Goal: Task Accomplishment & Management: Use online tool/utility

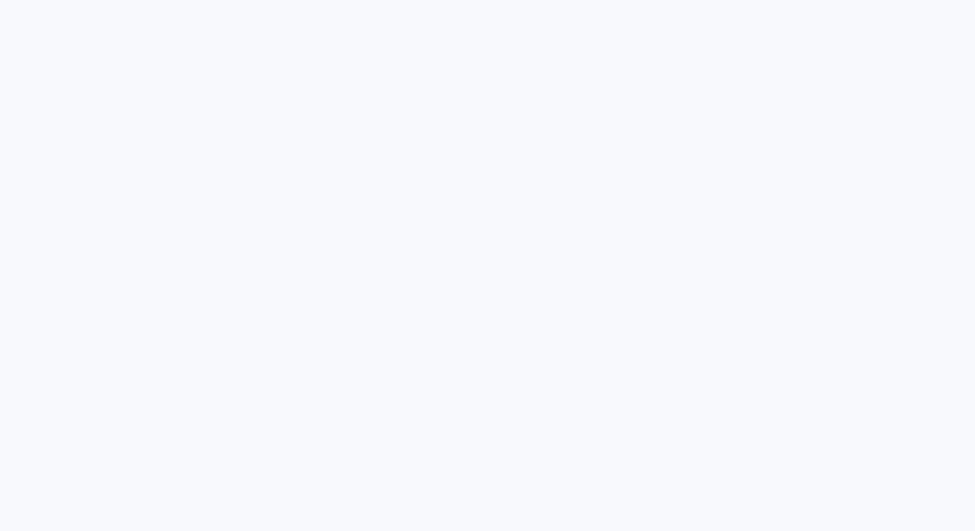
click at [617, 70] on quentale-app at bounding box center [487, 265] width 975 height 531
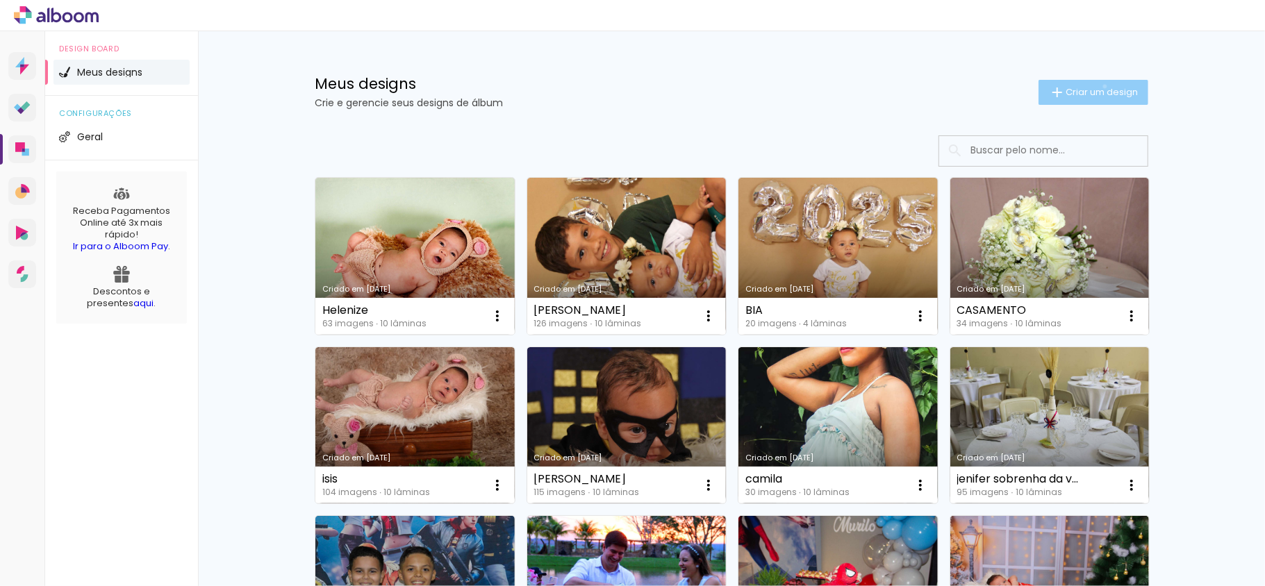
click at [1095, 88] on span "Criar um design" at bounding box center [1101, 92] width 72 height 9
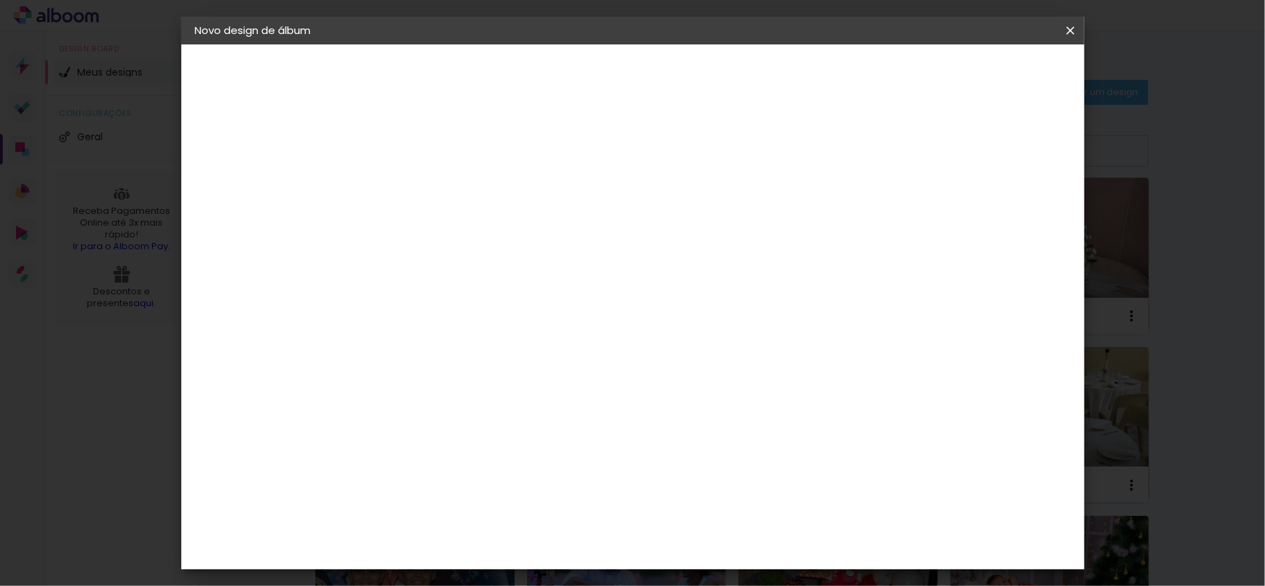
click at [422, 181] on input at bounding box center [422, 187] width 0 height 22
type input "Camila"
type paper-input "Camila"
click at [0, 0] on slot "Avançar" at bounding box center [0, 0] width 0 height 0
click at [682, 215] on paper-item "Tamanho Livre" at bounding box center [615, 211] width 133 height 31
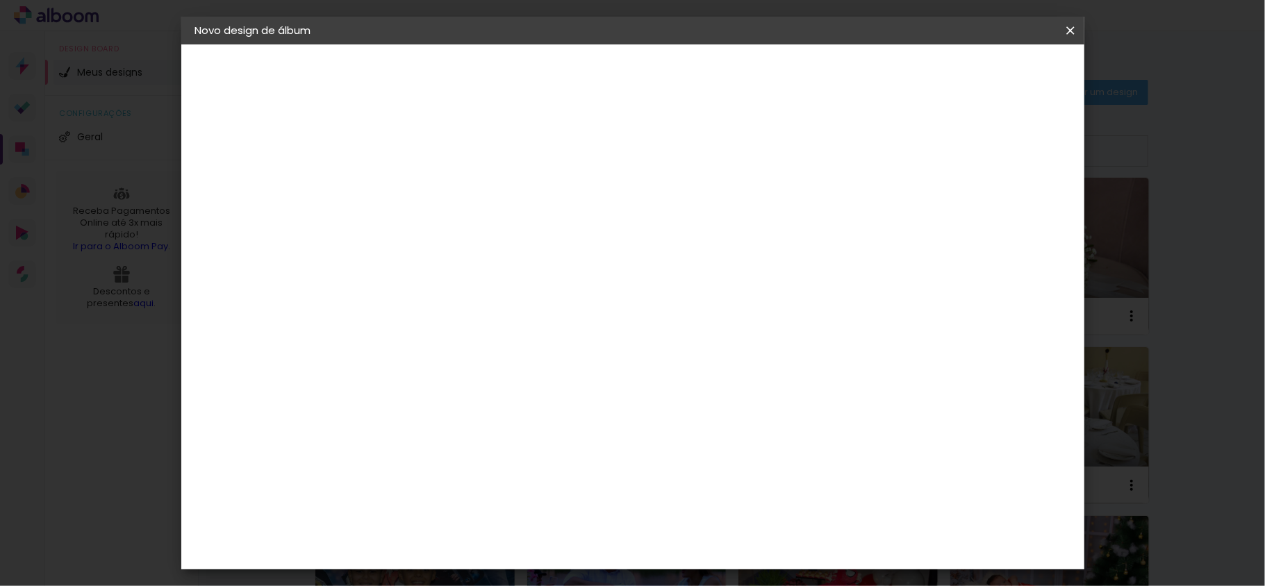
click at [682, 214] on paper-item "Tamanho Livre" at bounding box center [615, 211] width 133 height 31
click at [575, 207] on span at bounding box center [573, 211] width 3 height 11
click at [682, 65] on paper-button "Avançar" at bounding box center [648, 74] width 68 height 24
click at [980, 76] on span "Iniciar design" at bounding box center [948, 74] width 63 height 10
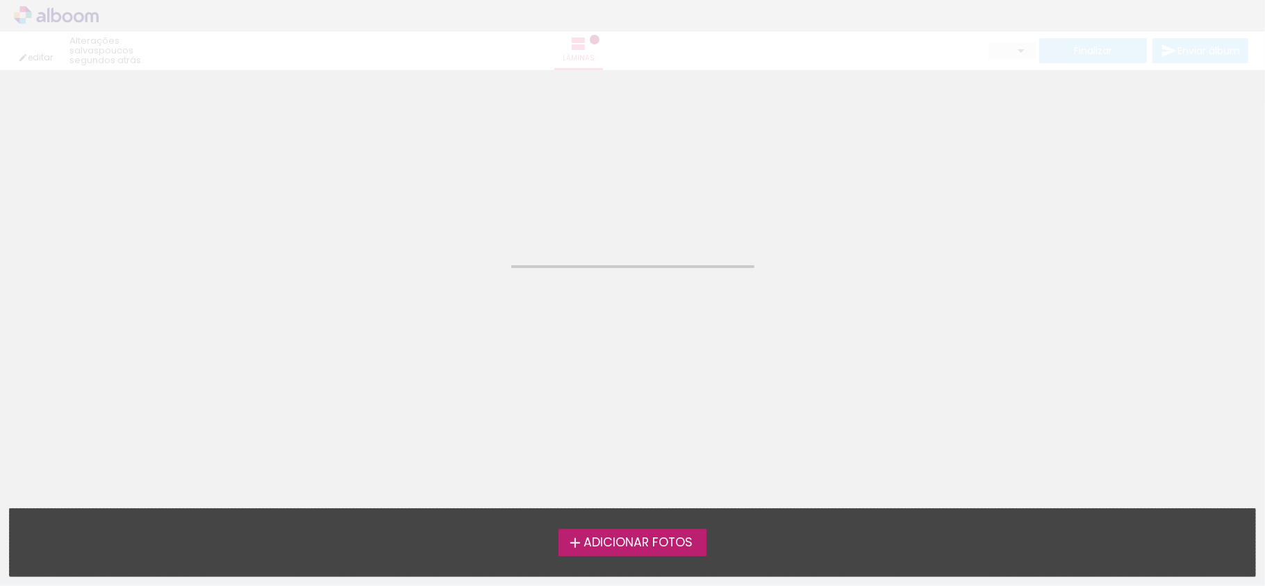
click at [657, 531] on label "Adicionar Fotos" at bounding box center [632, 542] width 148 height 26
click at [0, 0] on input "file" at bounding box center [0, 0] width 0 height 0
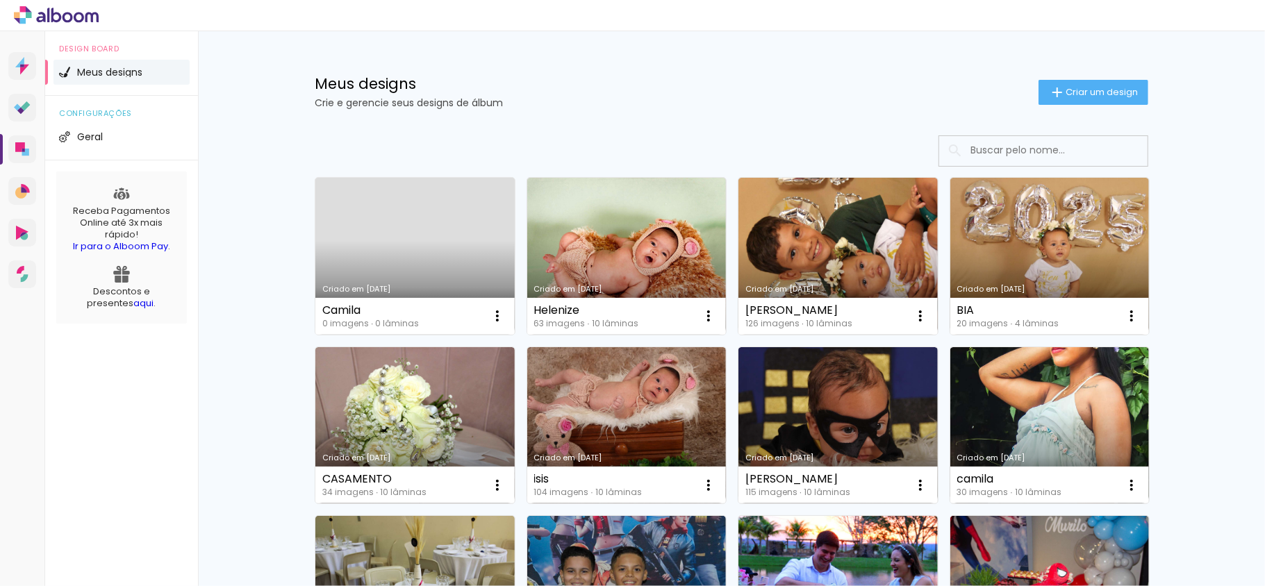
click at [440, 247] on link "Criado em [DATE]" at bounding box center [414, 256] width 199 height 157
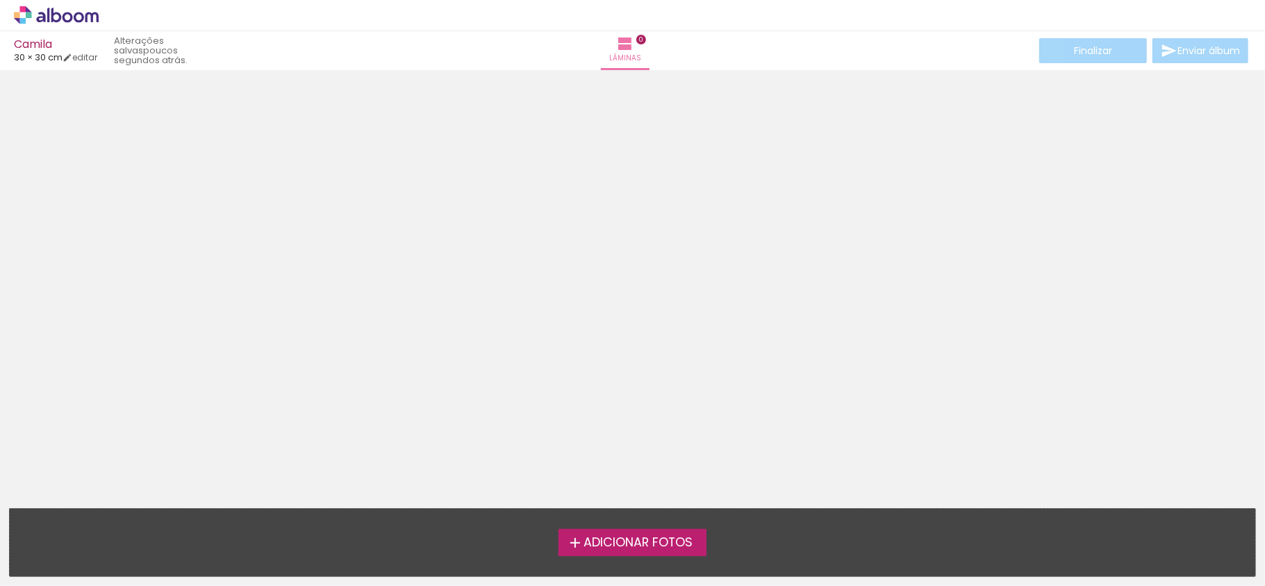
click at [0, 0] on slot "poucos segundos atrás." at bounding box center [0, 0] width 0 height 0
click at [97, 53] on link "editar" at bounding box center [80, 57] width 35 height 12
type input "30"
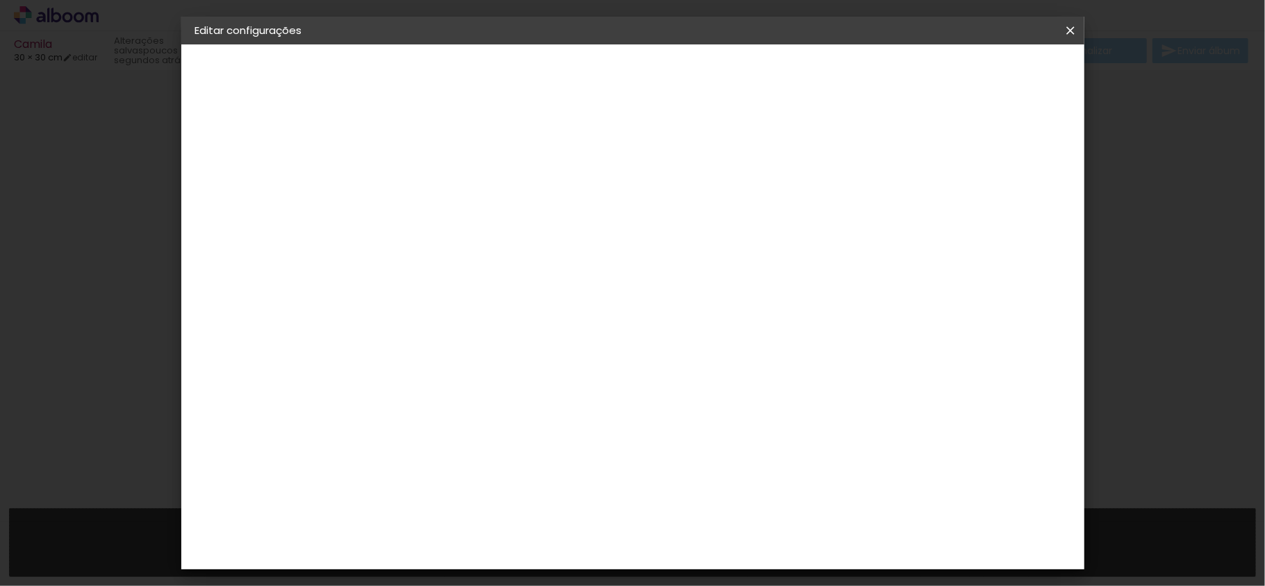
click at [572, 215] on span "30" at bounding box center [572, 217] width 23 height 21
drag, startPoint x: 700, startPoint y: 437, endPoint x: 817, endPoint y: 459, distance: 118.8
click at [817, 459] on div "cm" at bounding box center [716, 447] width 542 height 49
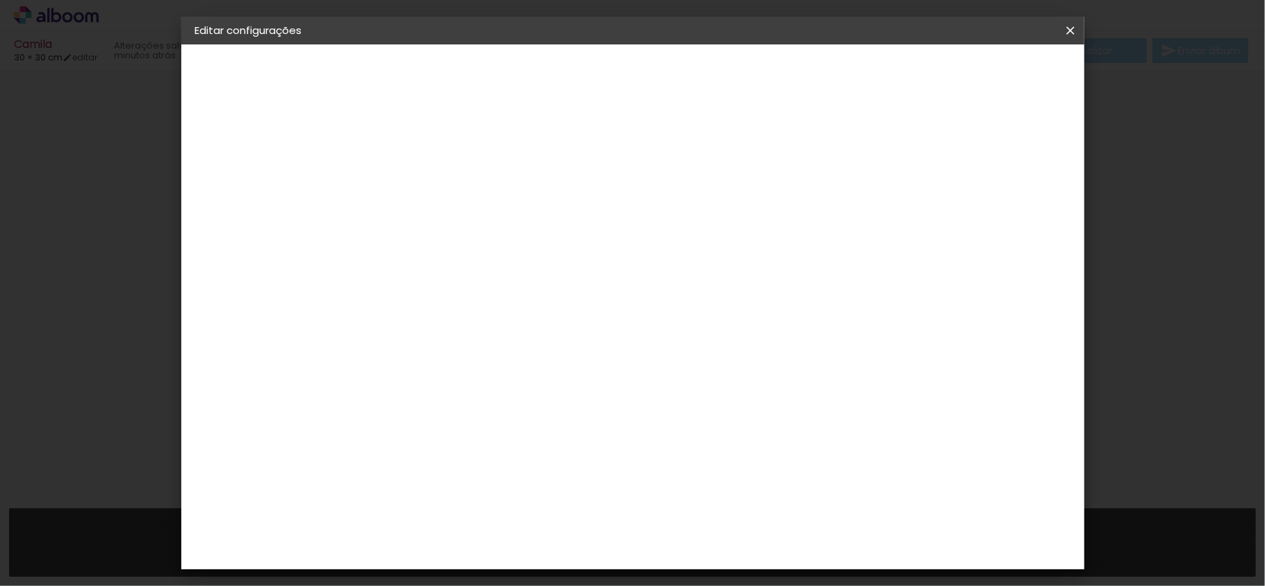
type input "50"
type paper-input "50"
click at [606, 193] on span "25" at bounding box center [602, 202] width 24 height 21
drag, startPoint x: 440, startPoint y: 515, endPoint x: 543, endPoint y: 525, distance: 103.9
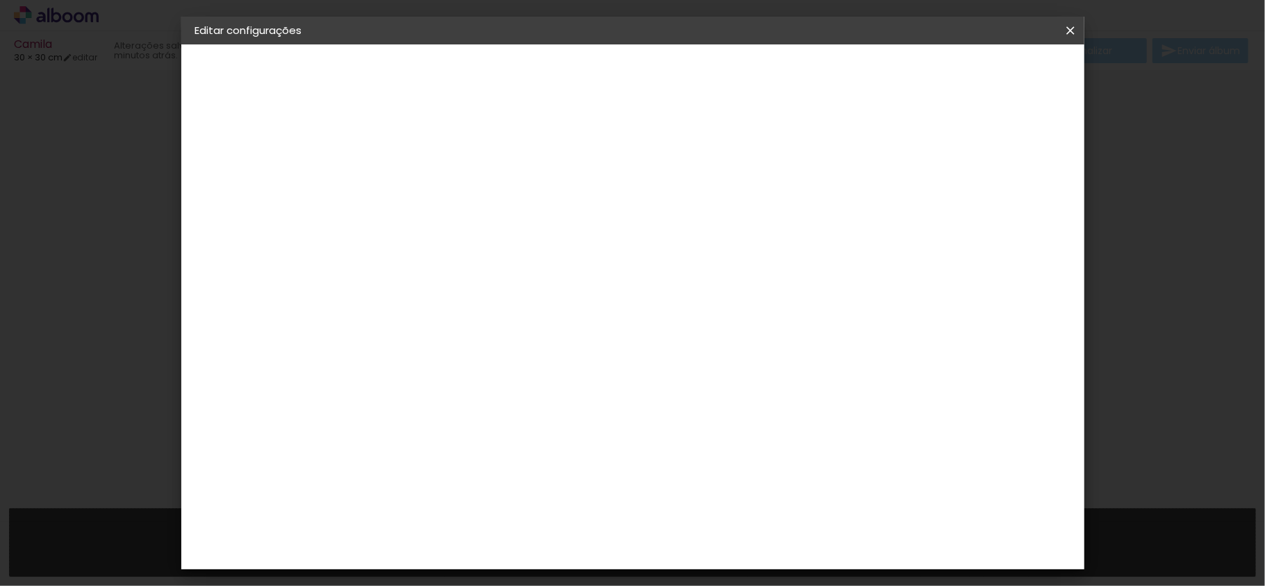
click at [548, 287] on div "25 cm cm cm mm A maioria das encadernadoras sugere 5mm de sangria." at bounding box center [628, 231] width 532 height 111
type input "20"
type paper-input "20"
click at [980, 73] on span "Salvar configurações" at bounding box center [928, 74] width 103 height 10
click at [980, 76] on span "Salvar configurações" at bounding box center [928, 74] width 103 height 10
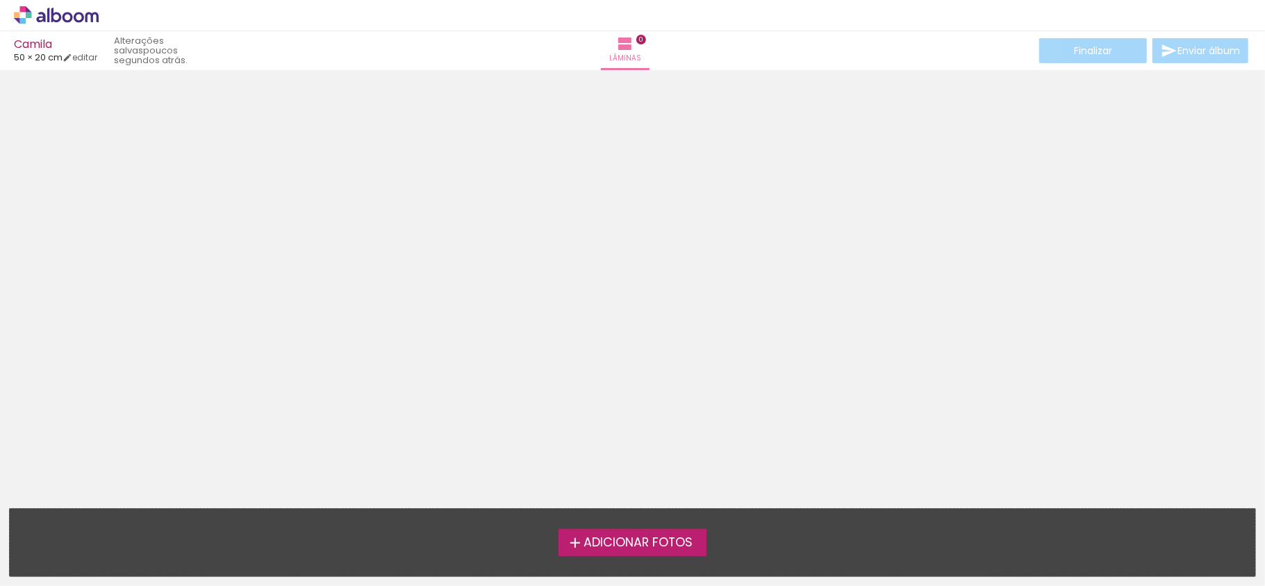
click at [599, 531] on label "Adicionar Fotos" at bounding box center [632, 542] width 148 height 26
click at [0, 0] on input "file" at bounding box center [0, 0] width 0 height 0
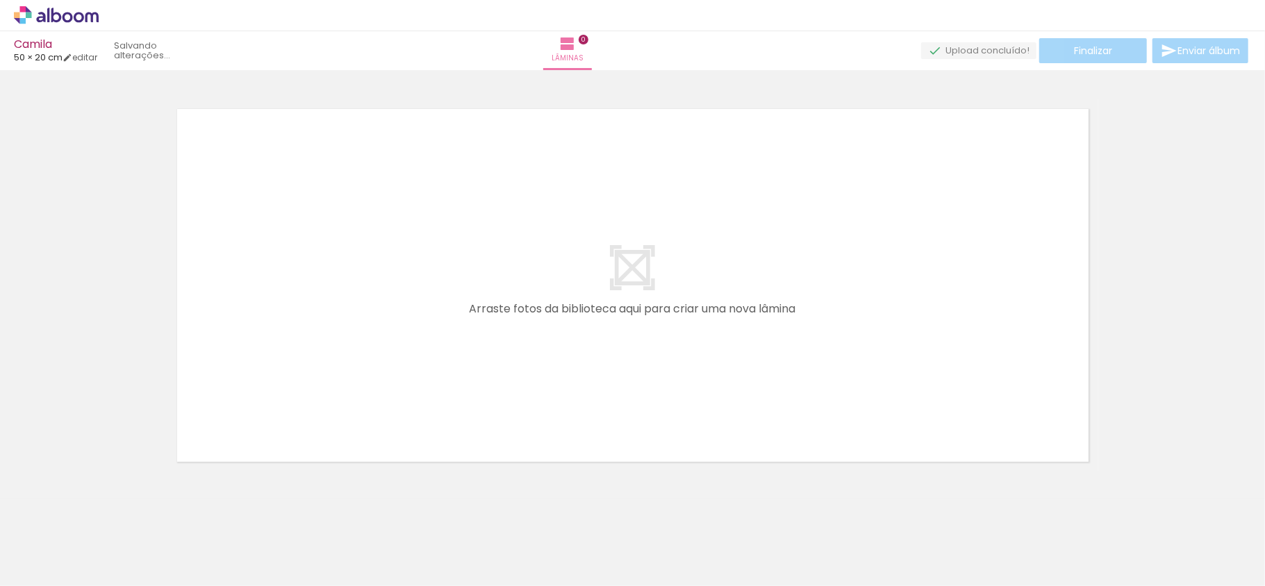
scroll to position [12, 0]
click at [61, 579] on paper-button "Adicionar Fotos" at bounding box center [42, 567] width 67 height 22
click at [0, 0] on input "file" at bounding box center [0, 0] width 0 height 0
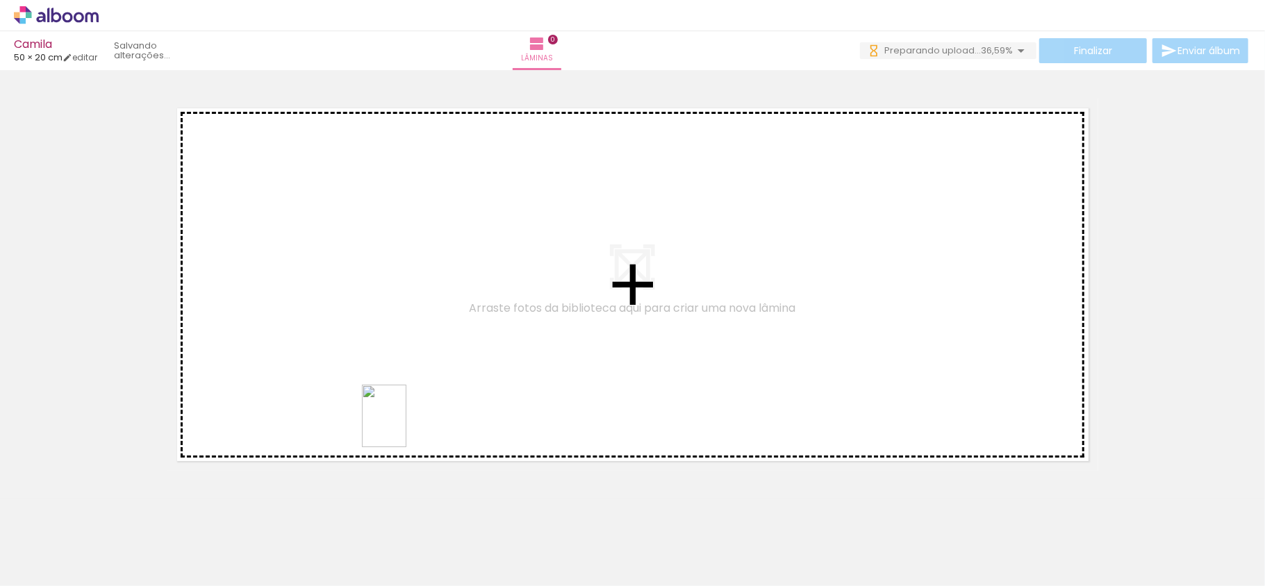
drag, startPoint x: 356, startPoint y: 537, endPoint x: 406, endPoint y: 442, distance: 106.9
click at [426, 388] on quentale-workspace at bounding box center [632, 293] width 1265 height 586
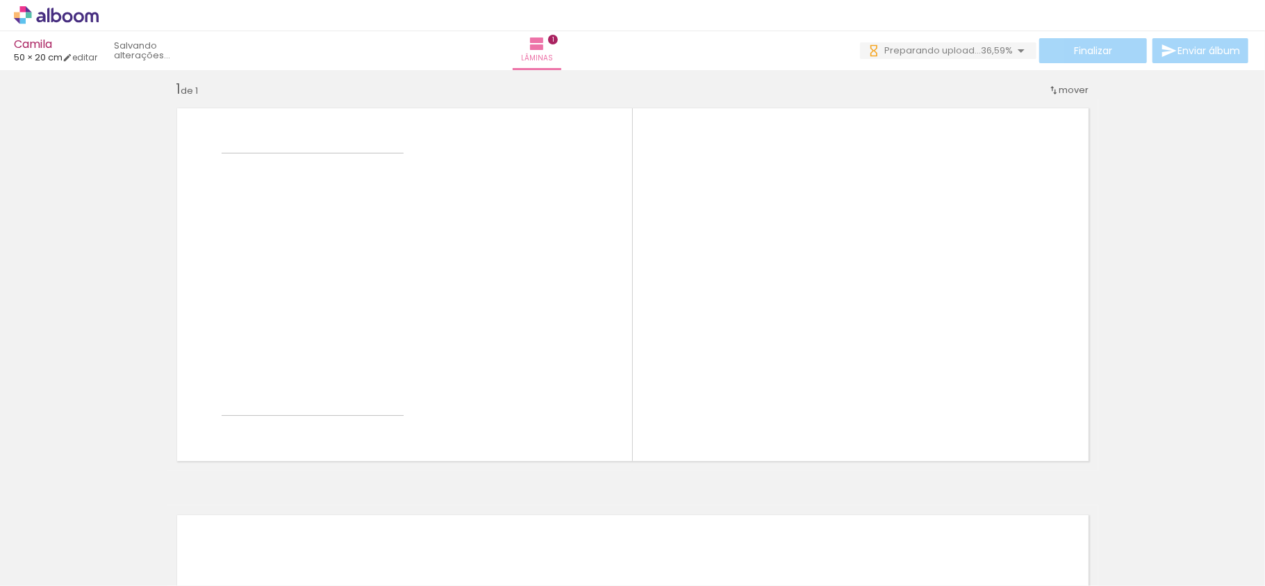
scroll to position [12, 0]
drag, startPoint x: 433, startPoint y: 565, endPoint x: 461, endPoint y: 426, distance: 141.7
click at [456, 370] on quentale-workspace at bounding box center [632, 293] width 1265 height 586
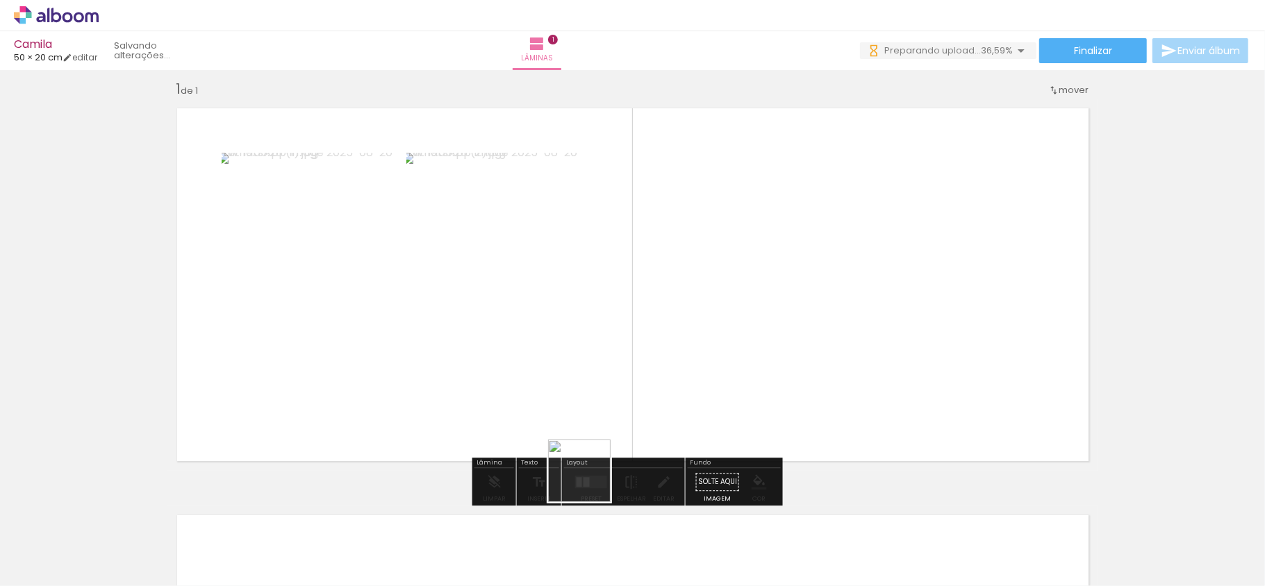
drag, startPoint x: 515, startPoint y: 531, endPoint x: 753, endPoint y: 384, distance: 280.1
click at [804, 335] on quentale-workspace at bounding box center [632, 293] width 1265 height 586
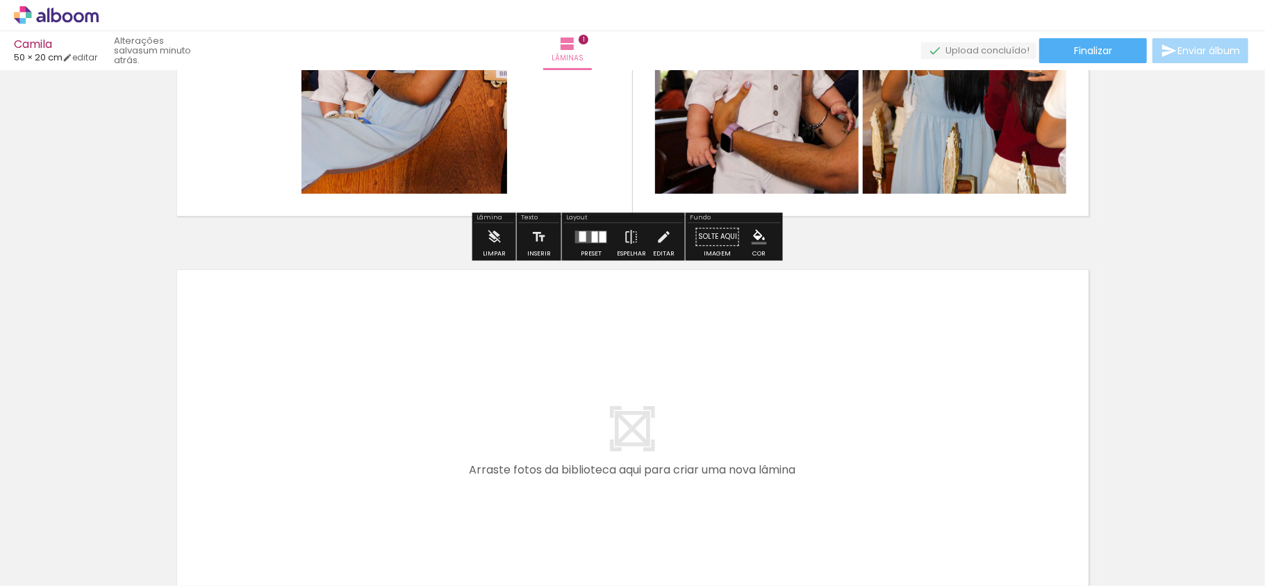
scroll to position [290, 0]
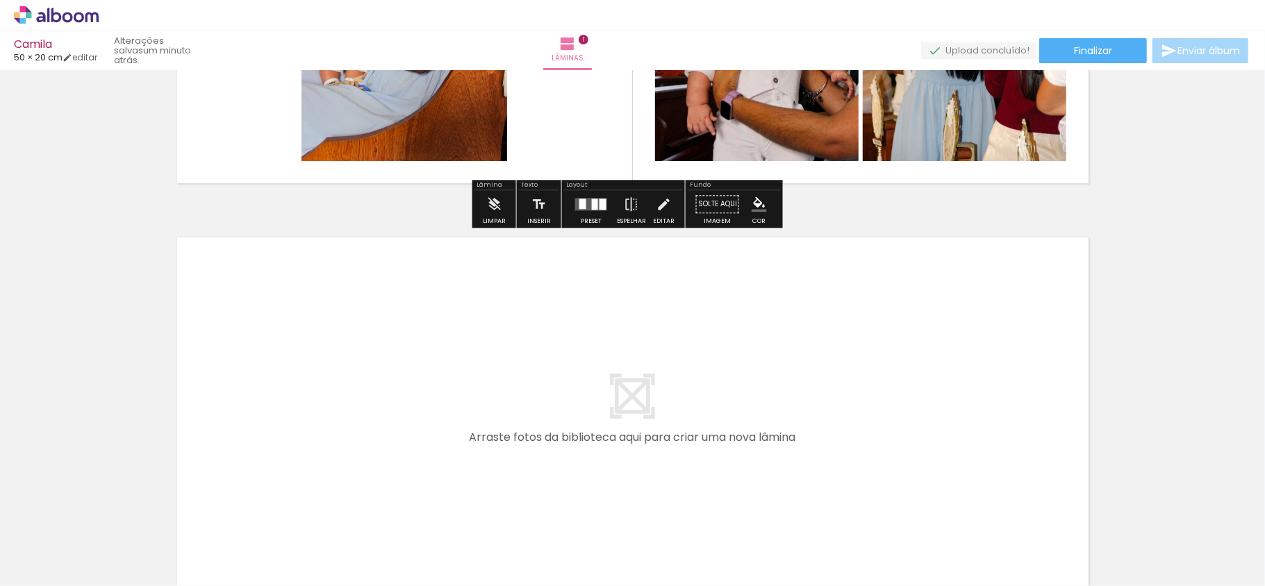
drag, startPoint x: 801, startPoint y: 549, endPoint x: 896, endPoint y: 579, distance: 99.3
click at [565, 383] on quentale-workspace at bounding box center [632, 293] width 1265 height 586
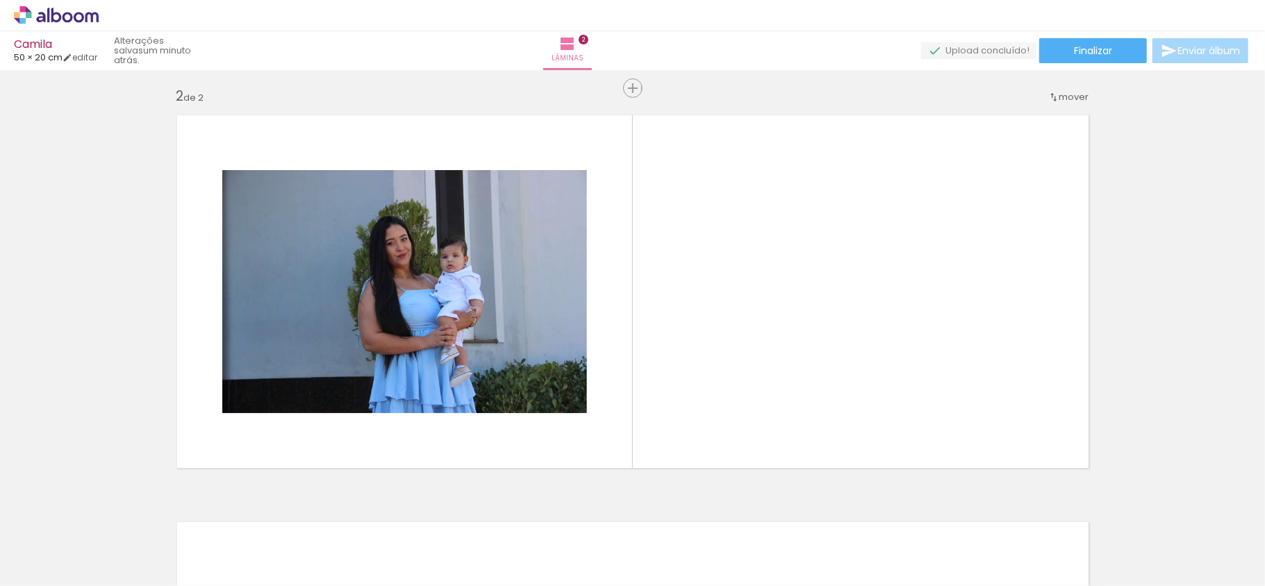
scroll to position [418, 0]
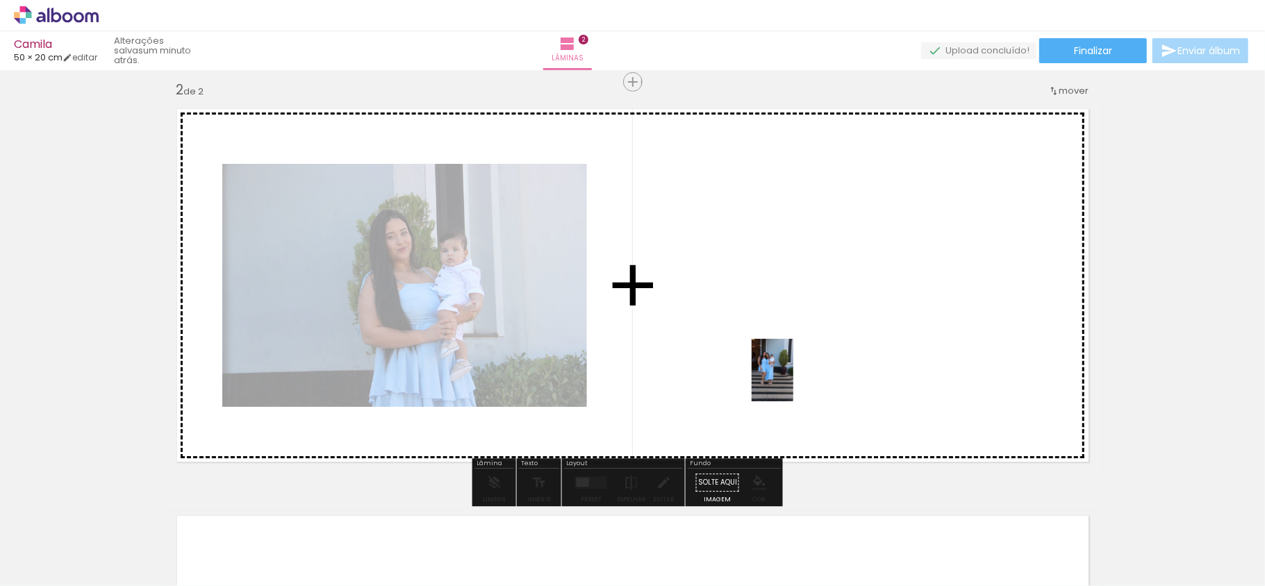
drag, startPoint x: 879, startPoint y: 556, endPoint x: 793, endPoint y: 381, distance: 195.1
click at [793, 381] on quentale-workspace at bounding box center [632, 293] width 1265 height 586
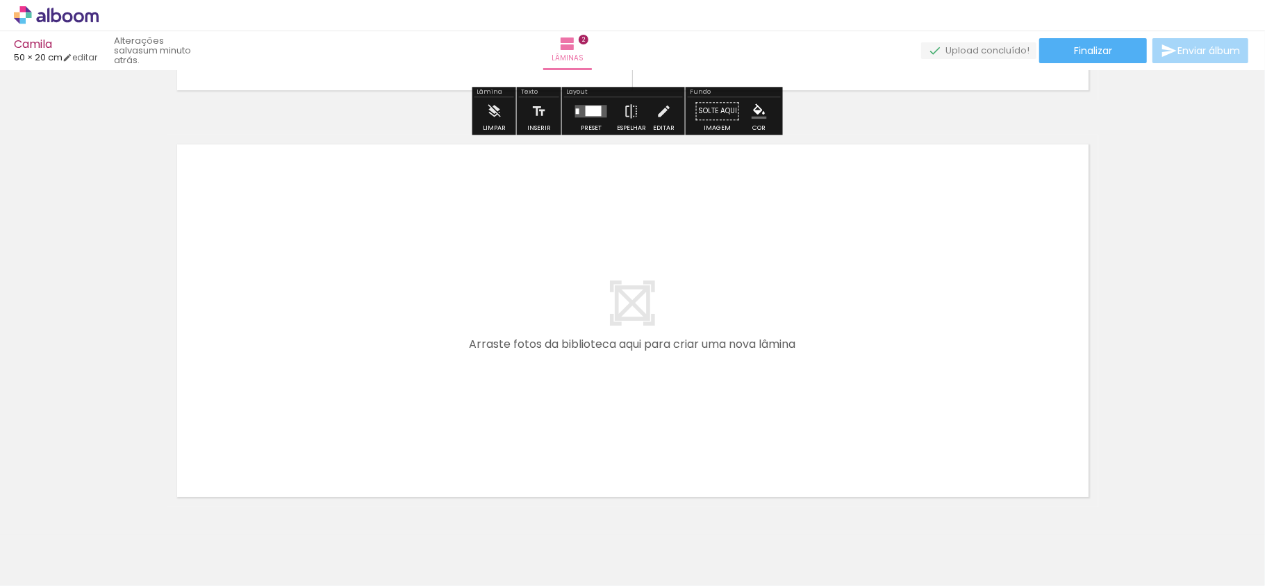
scroll to position [846, 0]
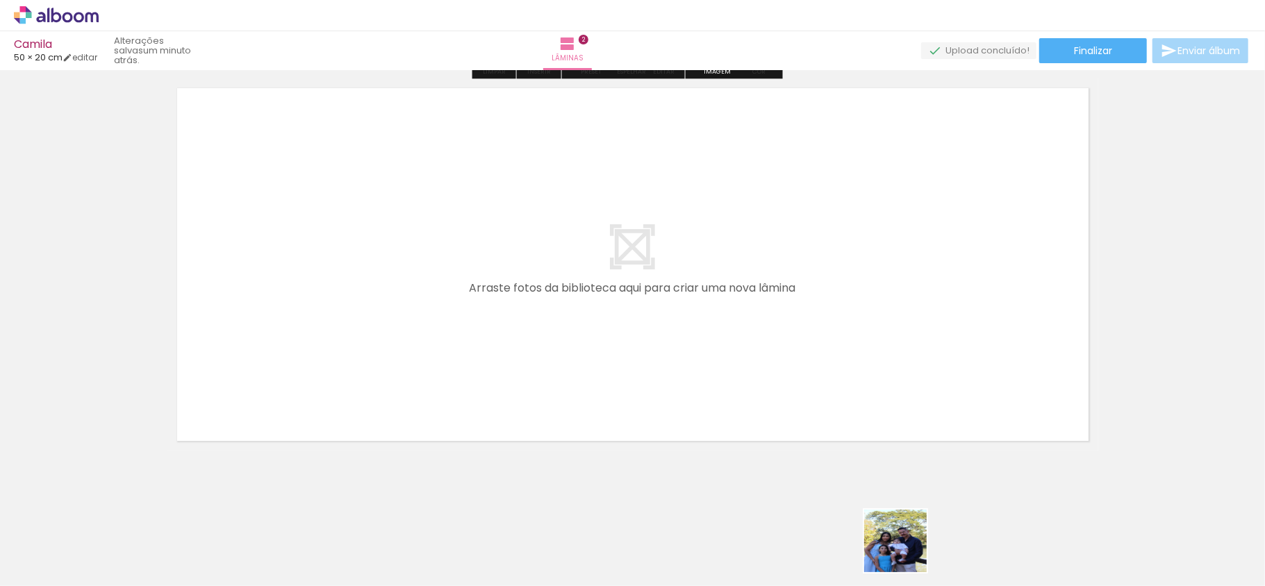
drag, startPoint x: 906, startPoint y: 551, endPoint x: 614, endPoint y: 206, distance: 451.9
click at [614, 206] on quentale-workspace at bounding box center [632, 293] width 1265 height 586
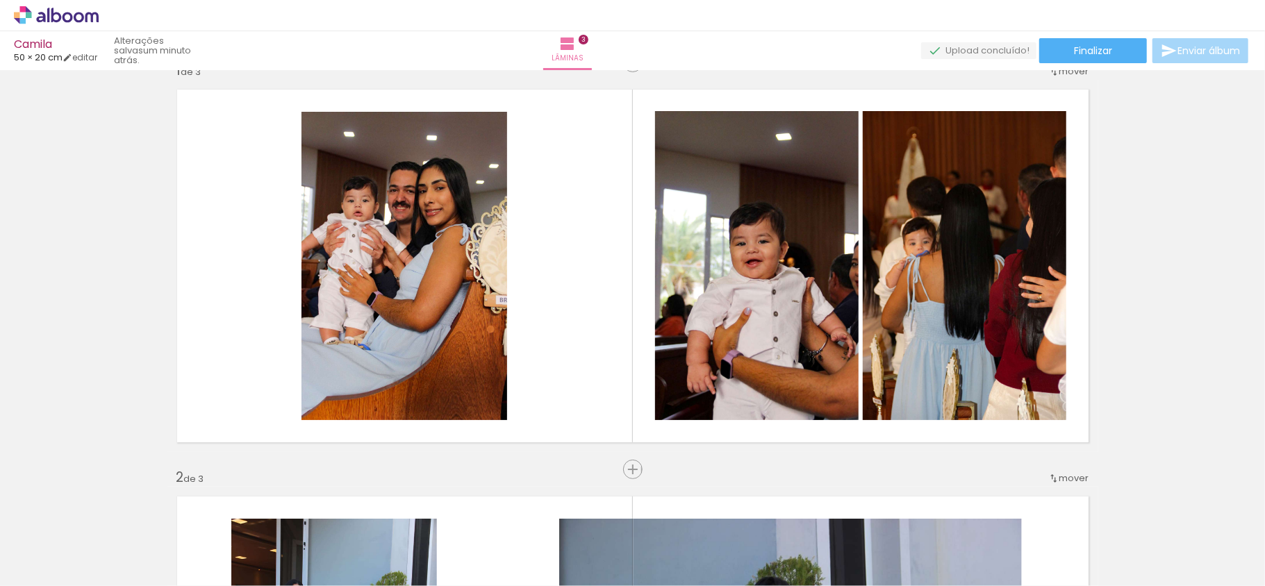
scroll to position [0, 0]
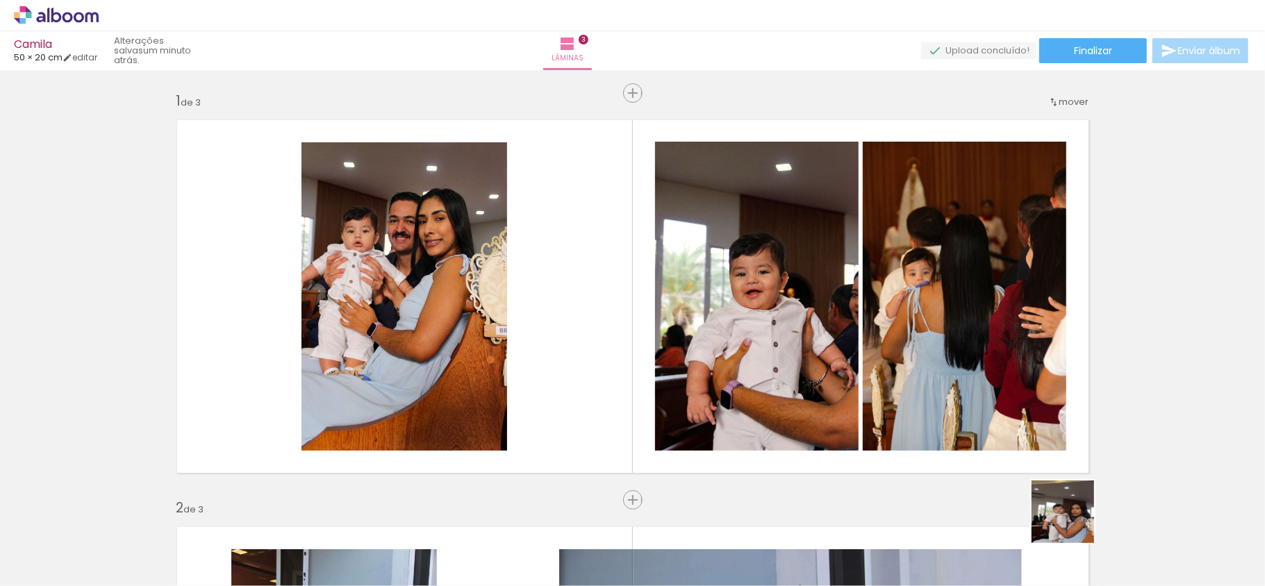
drag, startPoint x: 1084, startPoint y: 536, endPoint x: 701, endPoint y: 211, distance: 502.1
click at [683, 190] on quentale-workspace at bounding box center [632, 293] width 1265 height 586
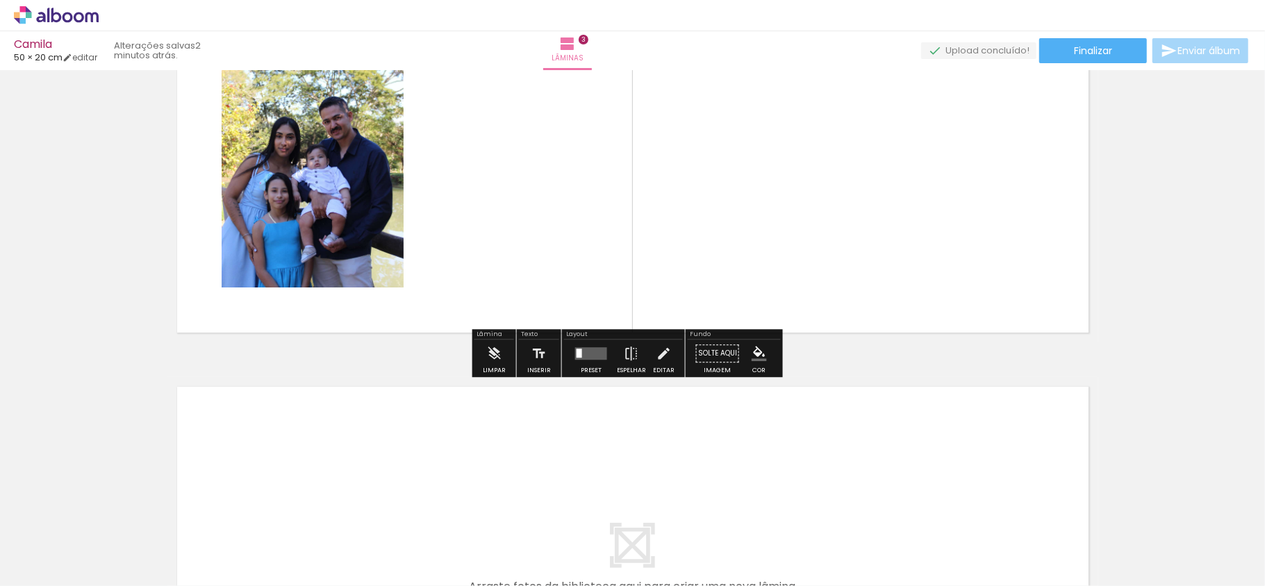
scroll to position [1204, 0]
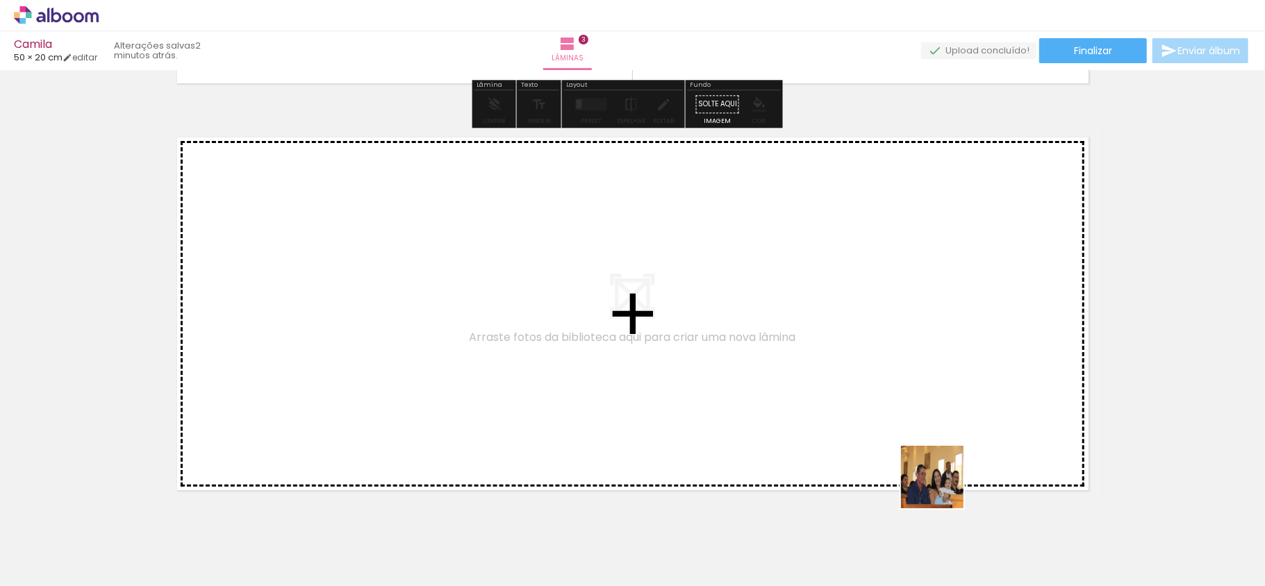
drag, startPoint x: 956, startPoint y: 506, endPoint x: 768, endPoint y: 363, distance: 236.8
click at [768, 363] on quentale-workspace at bounding box center [632, 293] width 1265 height 586
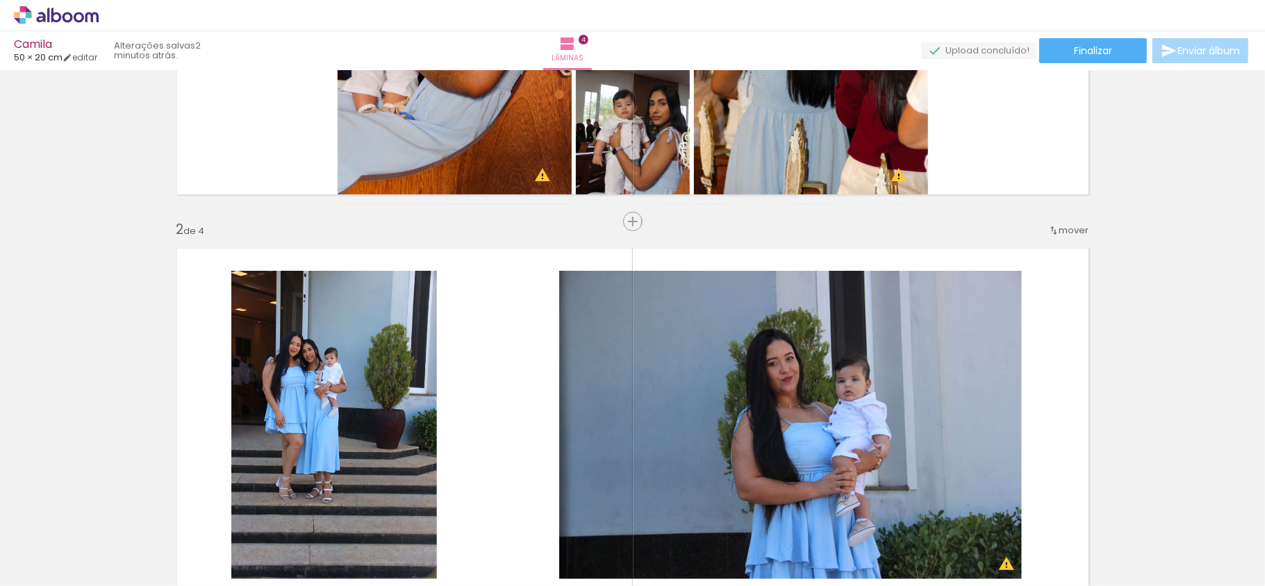
scroll to position [0, 0]
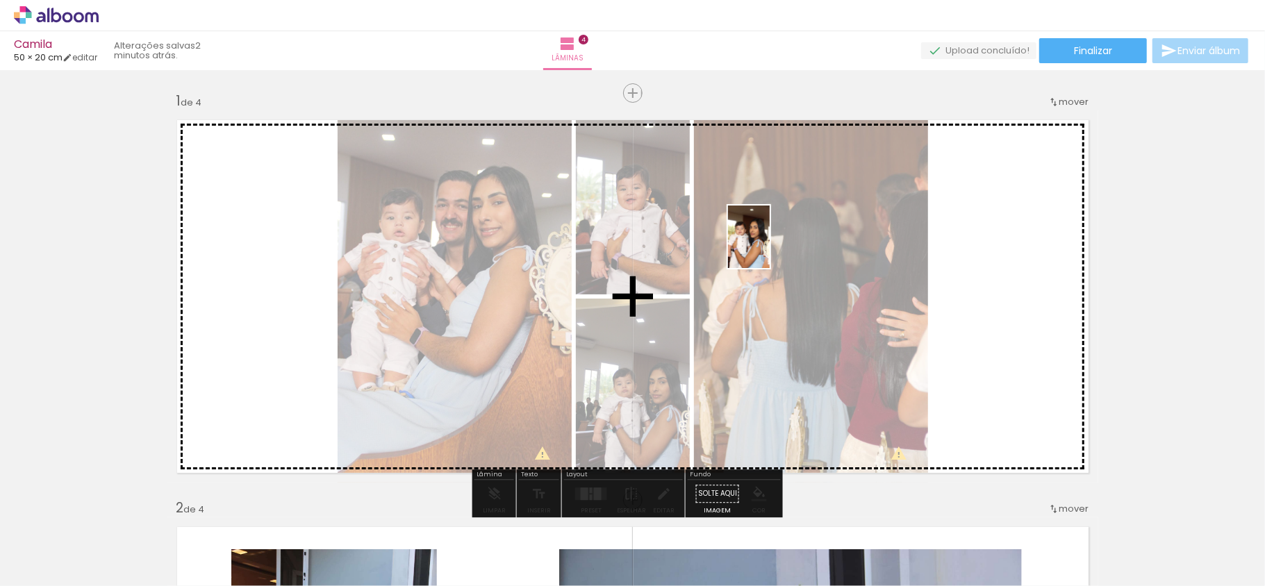
drag, startPoint x: 1218, startPoint y: 534, endPoint x: 781, endPoint y: 251, distance: 520.3
click at [781, 251] on quentale-workspace at bounding box center [632, 293] width 1265 height 586
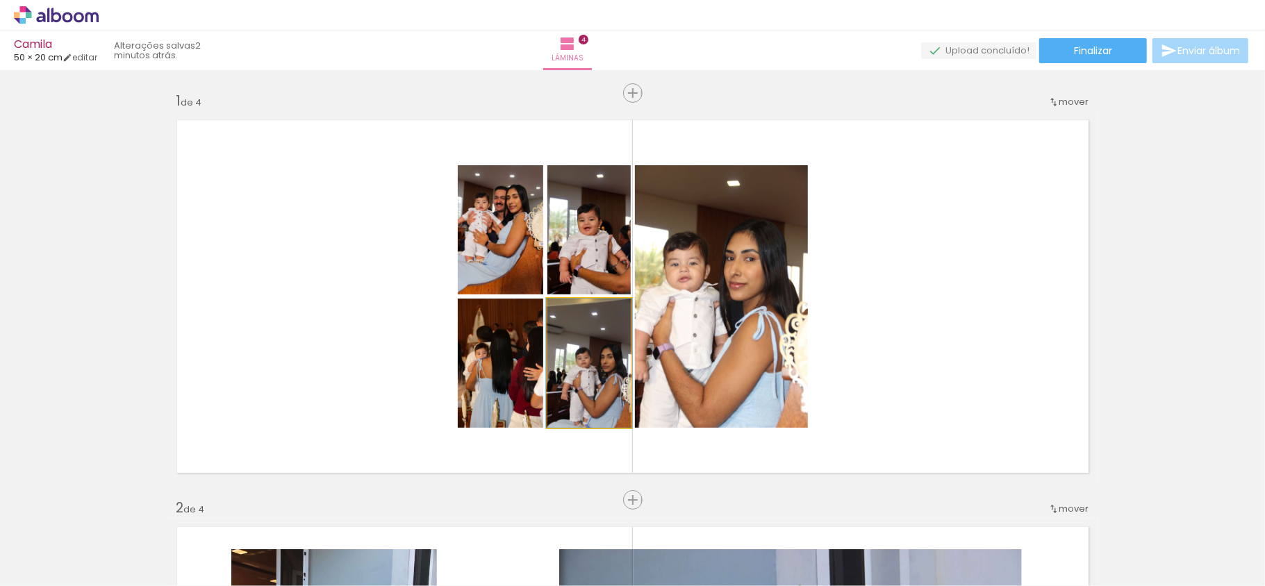
click at [587, 390] on quentale-photo at bounding box center [588, 363] width 83 height 129
click at [592, 387] on quentale-photo at bounding box center [588, 363] width 83 height 129
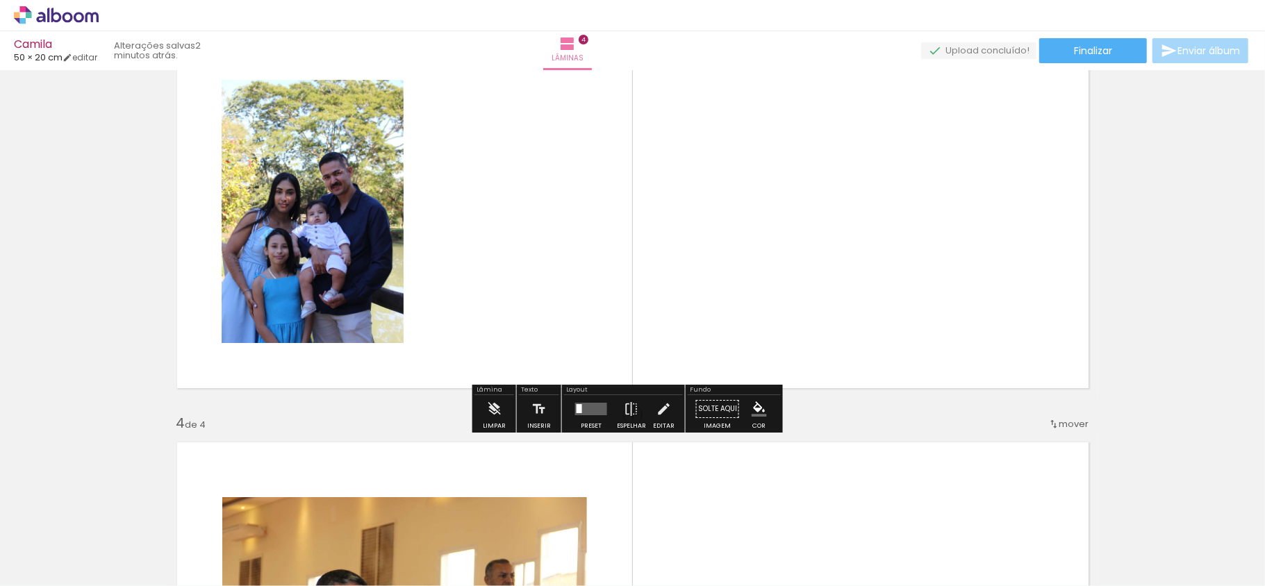
scroll to position [926, 0]
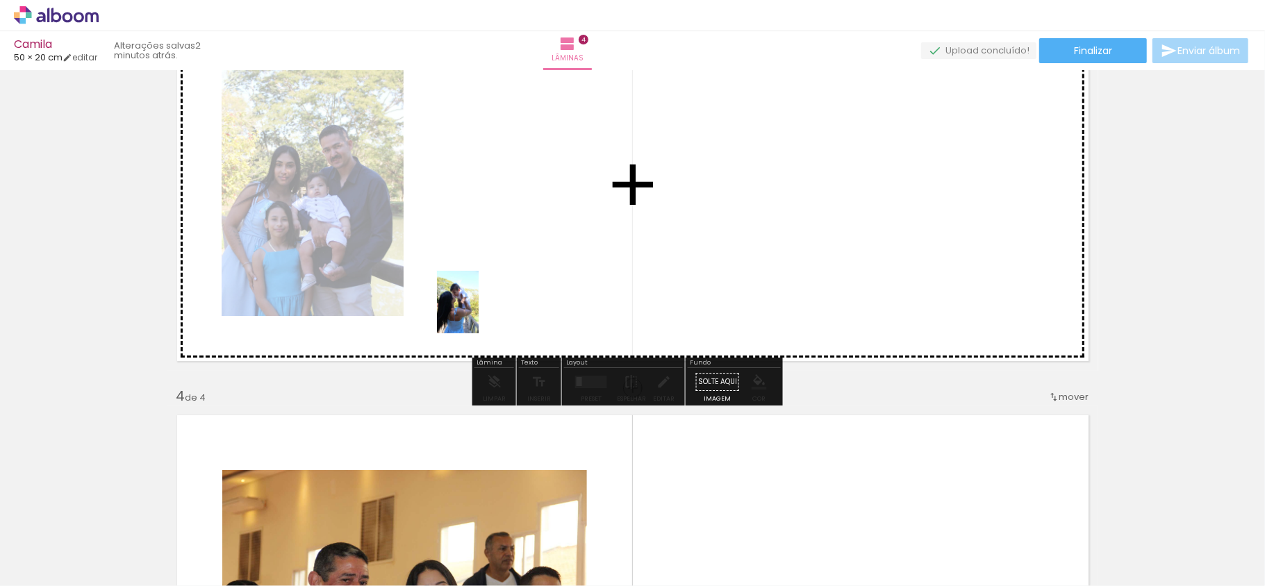
drag, startPoint x: 440, startPoint y: 547, endPoint x: 451, endPoint y: 347, distance: 200.4
click at [479, 311] on quentale-workspace at bounding box center [632, 293] width 1265 height 586
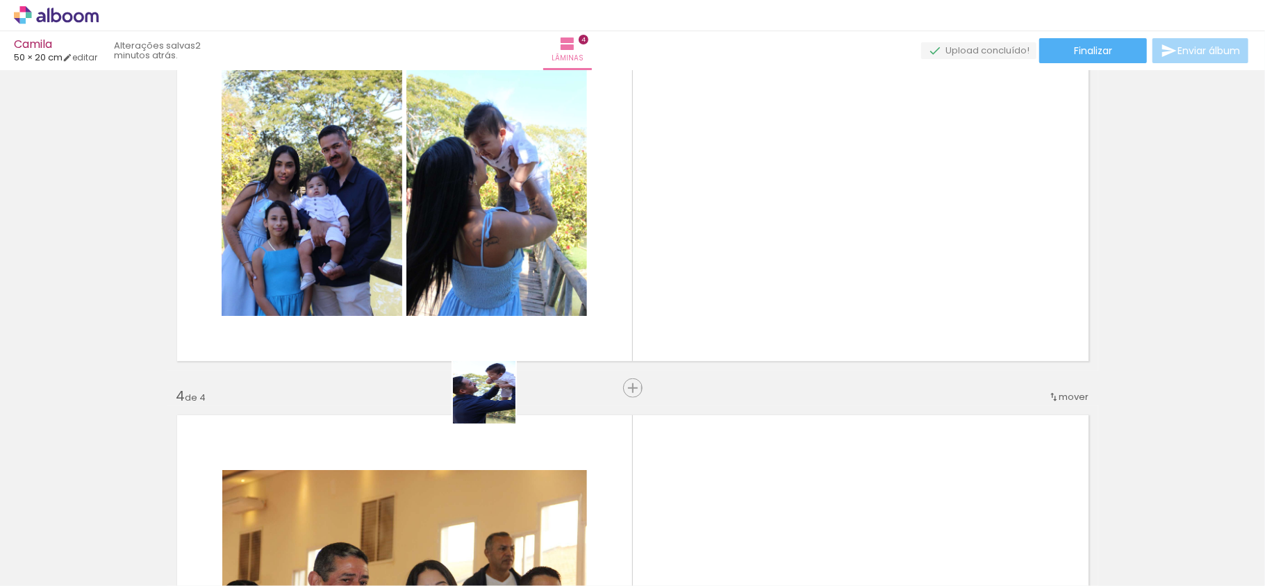
drag, startPoint x: 356, startPoint y: 526, endPoint x: 556, endPoint y: 371, distance: 253.0
click at [556, 371] on quentale-workspace at bounding box center [632, 293] width 1265 height 586
click at [252, 513] on iron-icon at bounding box center [245, 511] width 15 height 15
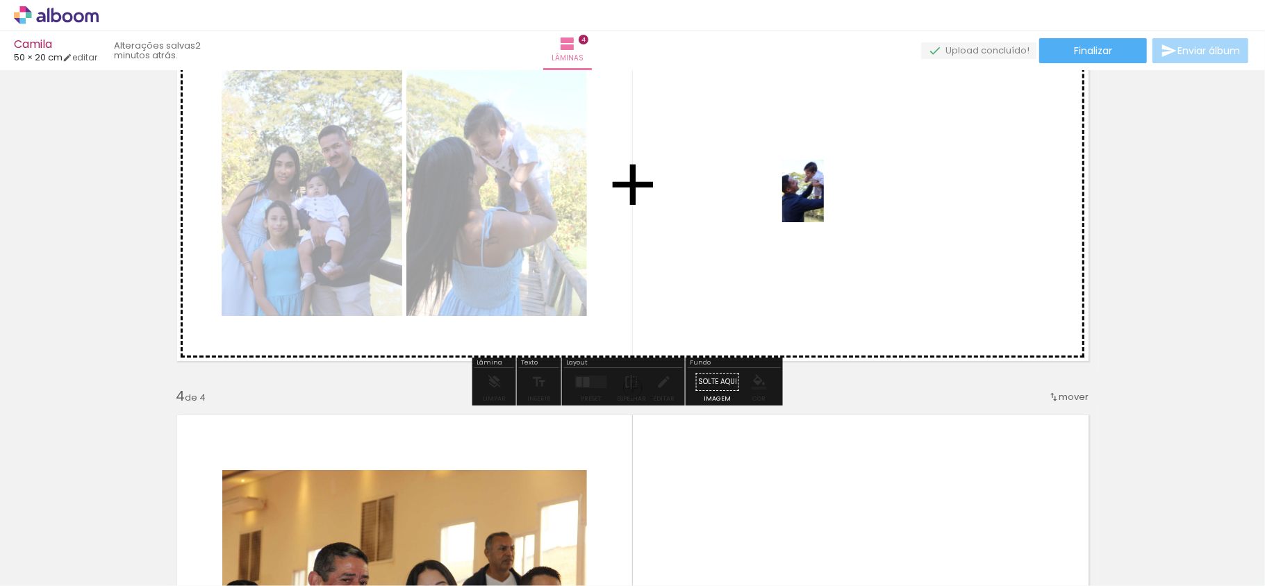
drag, startPoint x: 356, startPoint y: 550, endPoint x: 824, endPoint y: 201, distance: 583.1
click at [824, 201] on quentale-workspace at bounding box center [632, 293] width 1265 height 586
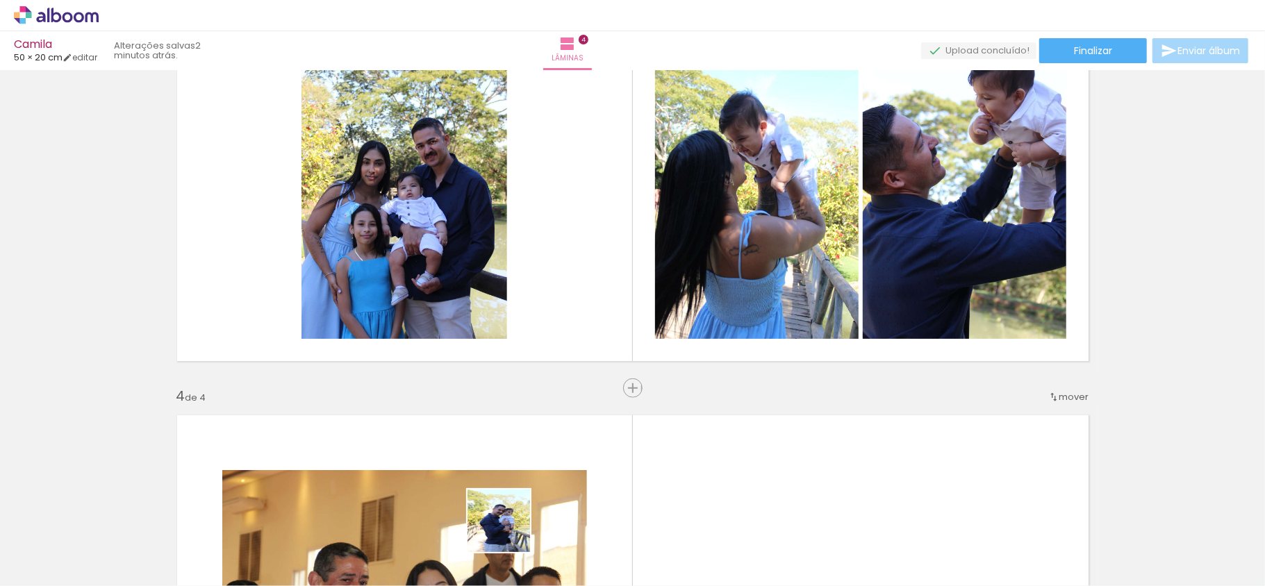
drag, startPoint x: 509, startPoint y: 543, endPoint x: 483, endPoint y: 371, distance: 174.1
click at [490, 336] on quentale-workspace at bounding box center [632, 293] width 1265 height 586
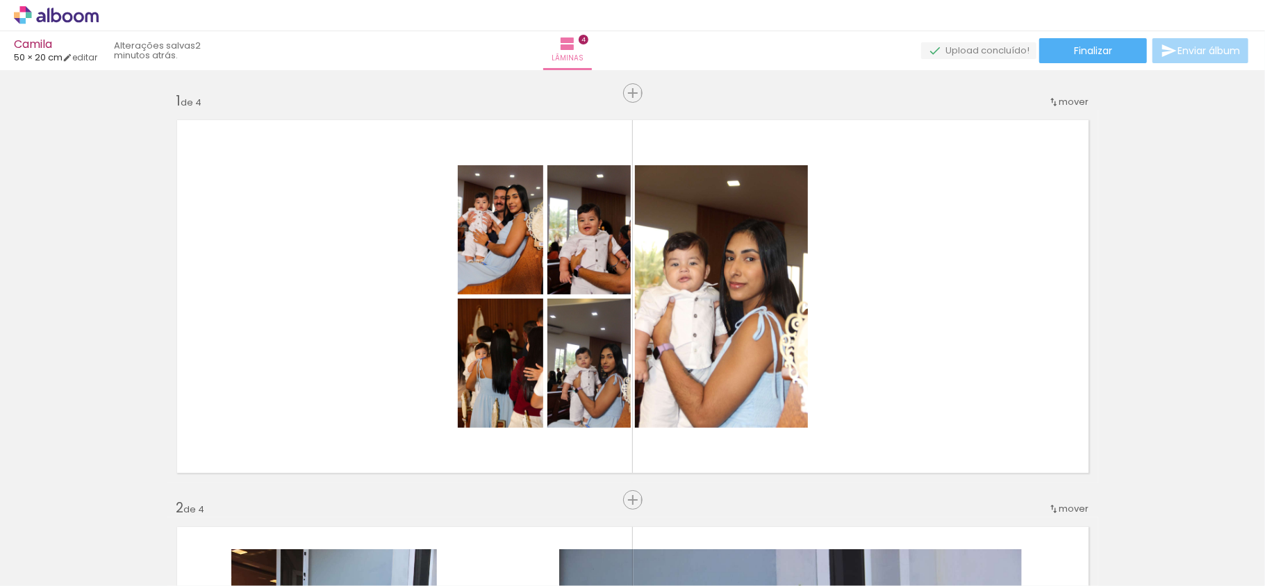
scroll to position [463, 0]
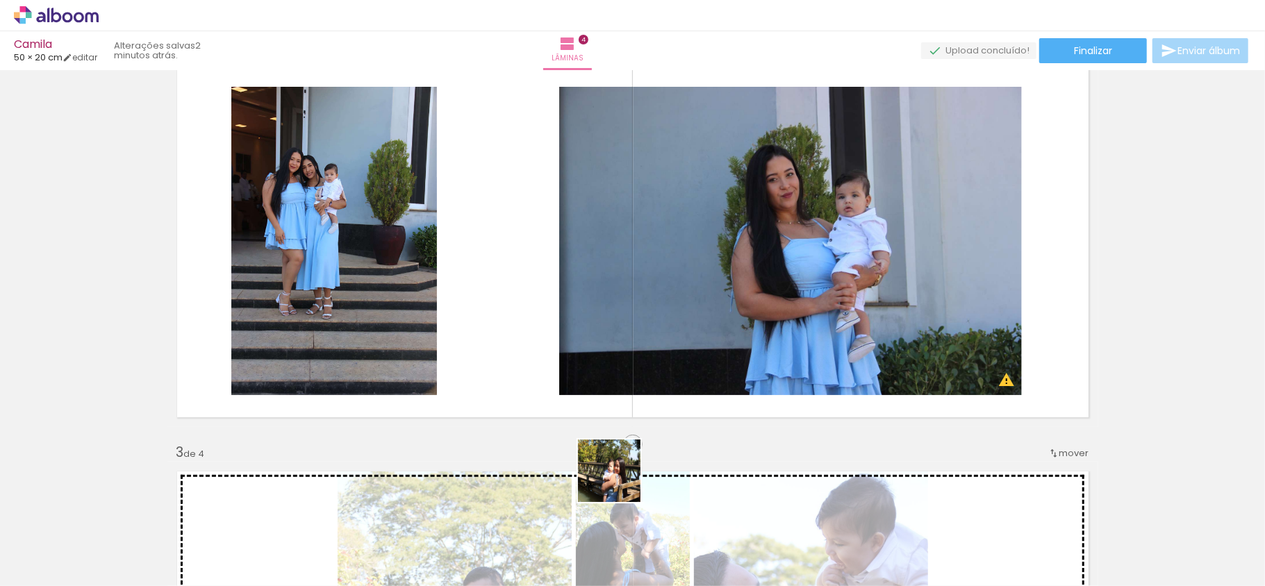
drag, startPoint x: 592, startPoint y: 524, endPoint x: 776, endPoint y: 308, distance: 283.7
click at [770, 298] on quentale-workspace at bounding box center [632, 293] width 1265 height 586
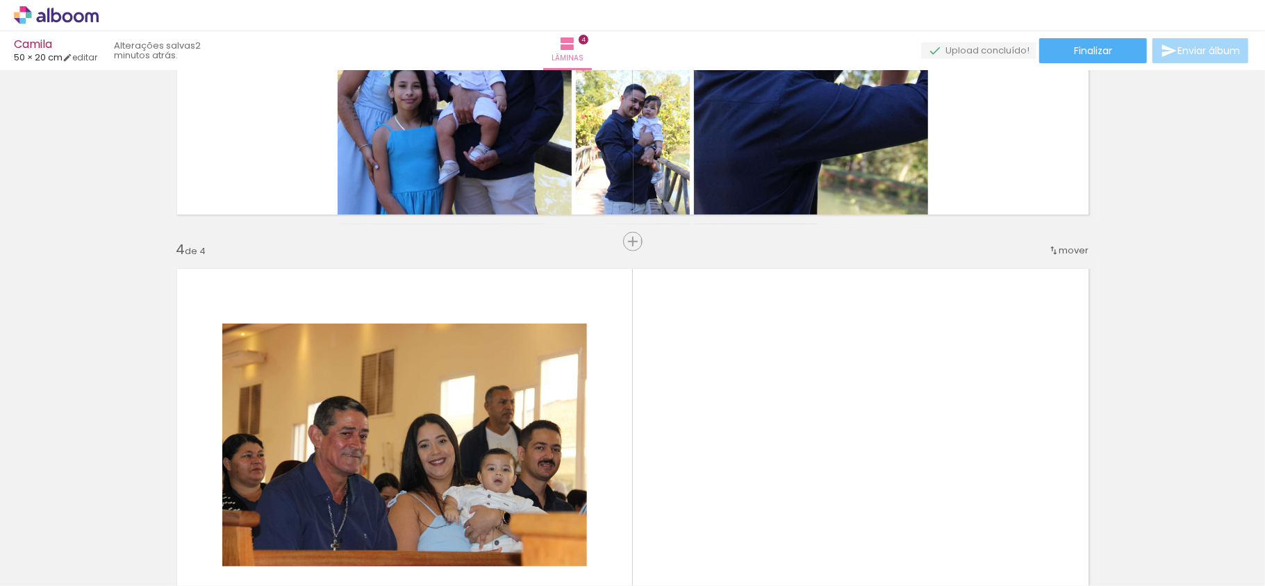
scroll to position [1204, 0]
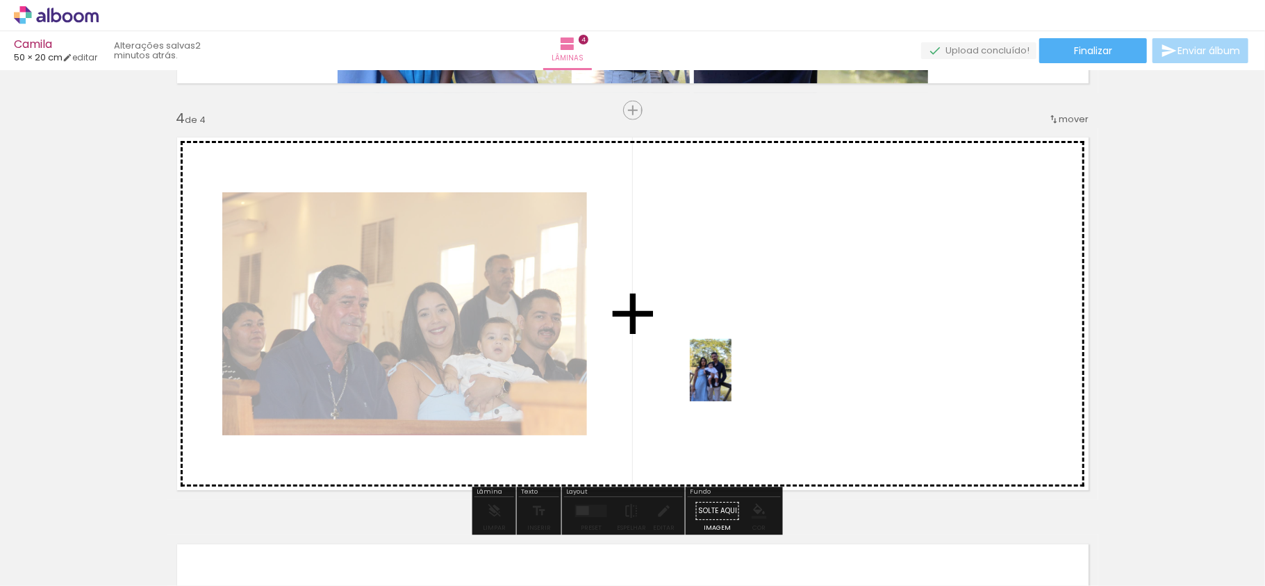
drag, startPoint x: 187, startPoint y: 540, endPoint x: 731, endPoint y: 381, distance: 567.5
click at [731, 381] on quentale-workspace at bounding box center [632, 293] width 1265 height 586
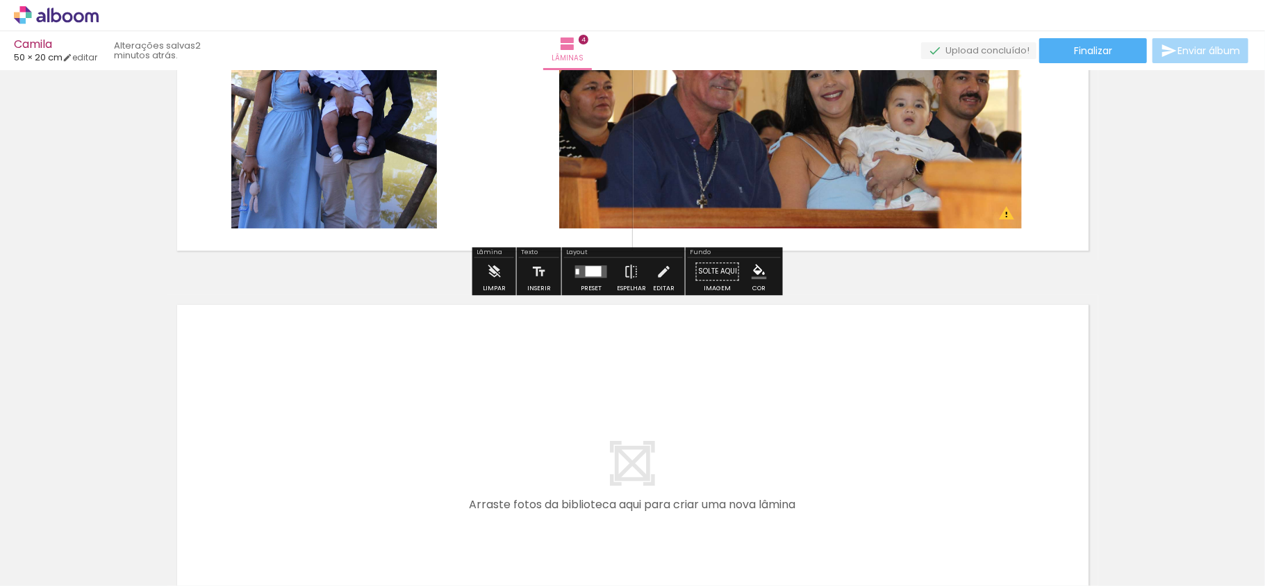
scroll to position [1481, 0]
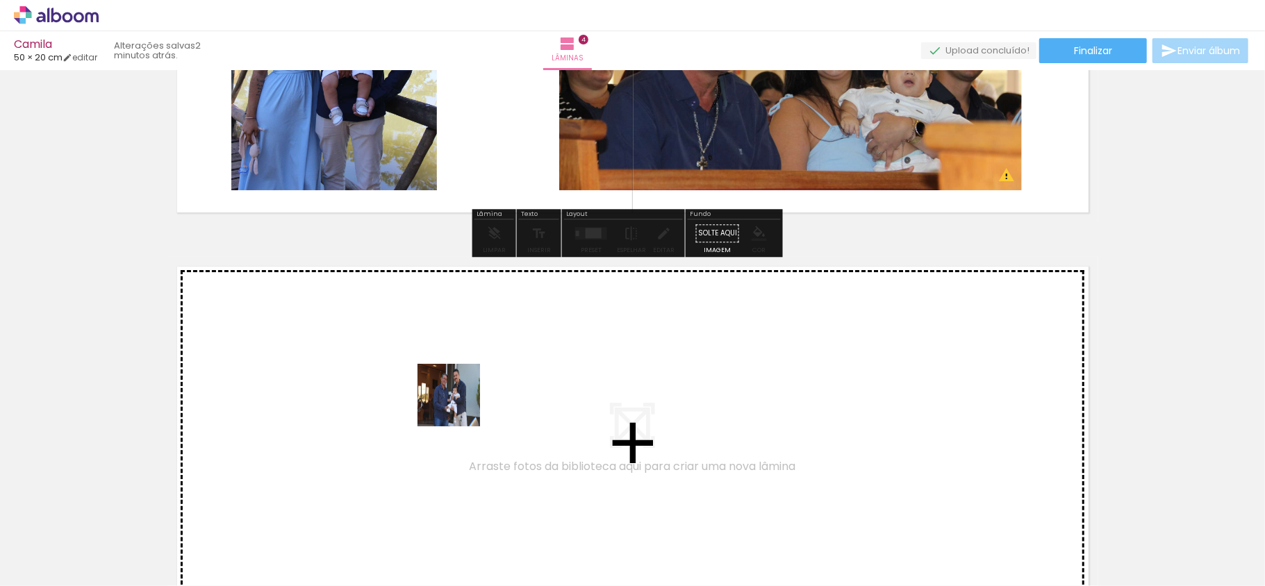
drag, startPoint x: 107, startPoint y: 536, endPoint x: 607, endPoint y: 325, distance: 542.8
click at [607, 325] on quentale-workspace at bounding box center [632, 293] width 1265 height 586
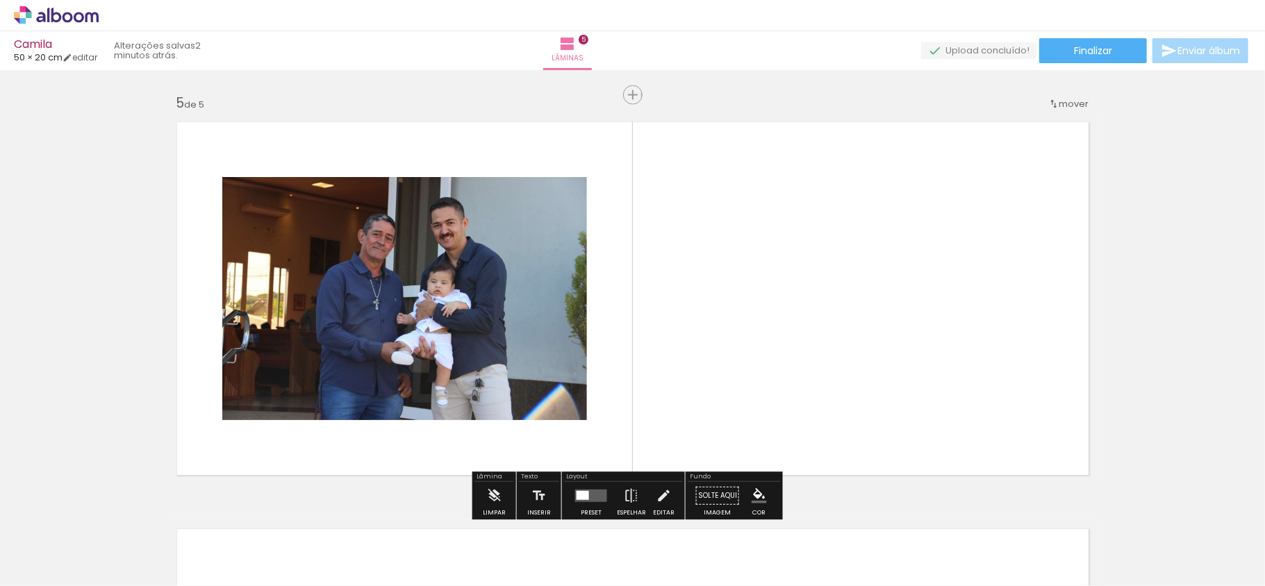
scroll to position [1640, 0]
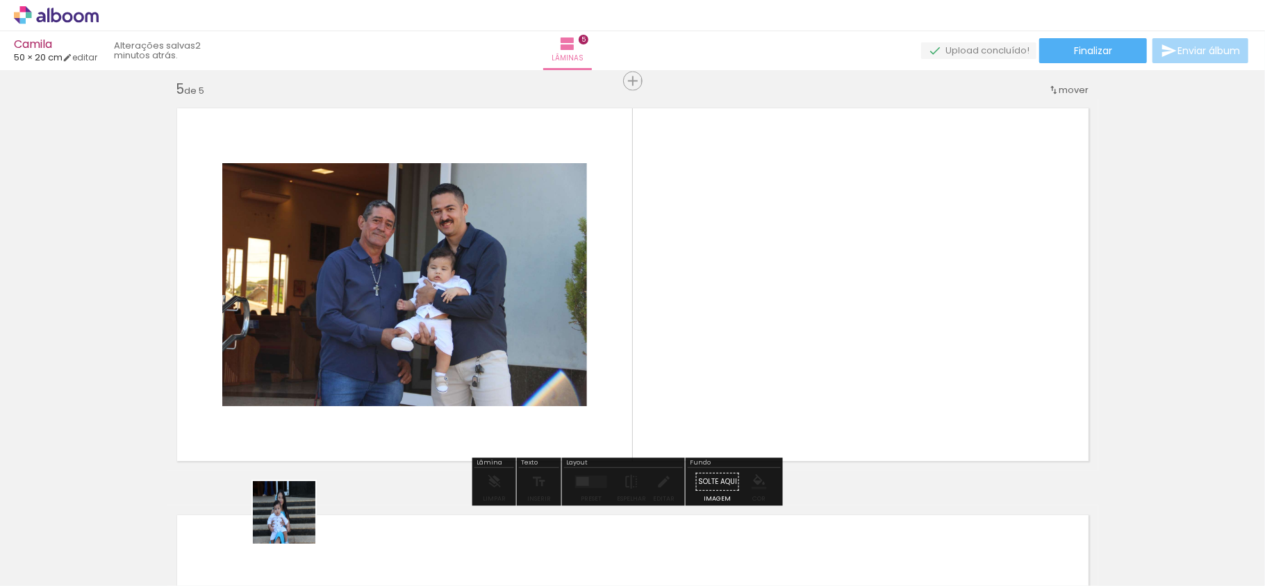
drag, startPoint x: 294, startPoint y: 523, endPoint x: 795, endPoint y: 354, distance: 528.0
click at [795, 354] on quentale-workspace at bounding box center [632, 293] width 1265 height 586
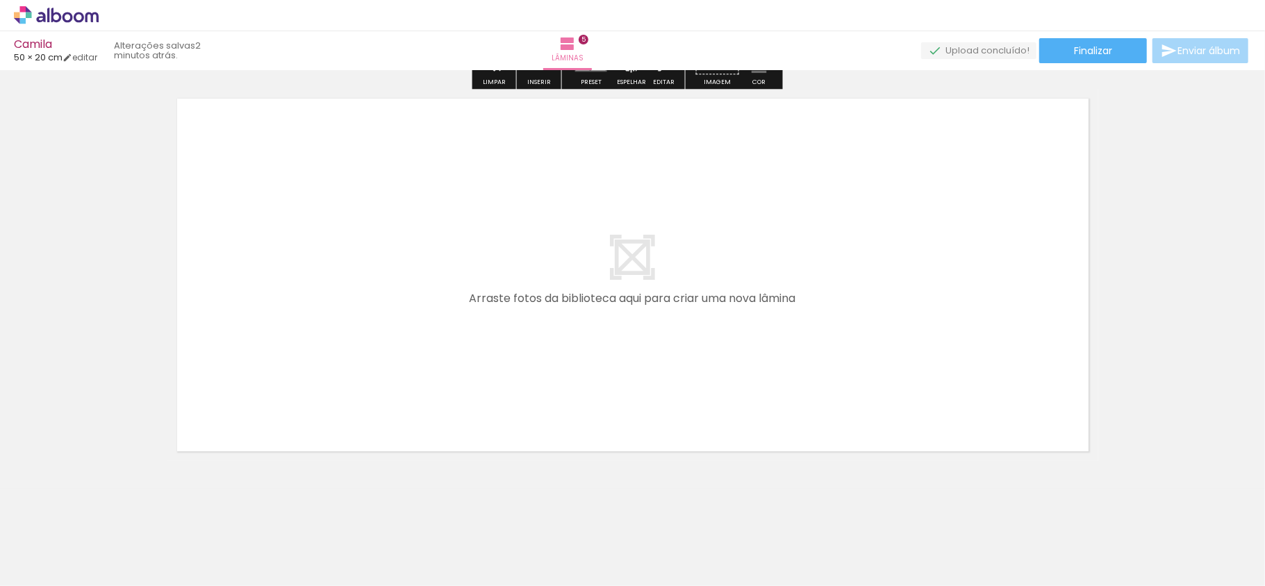
scroll to position [2067, 0]
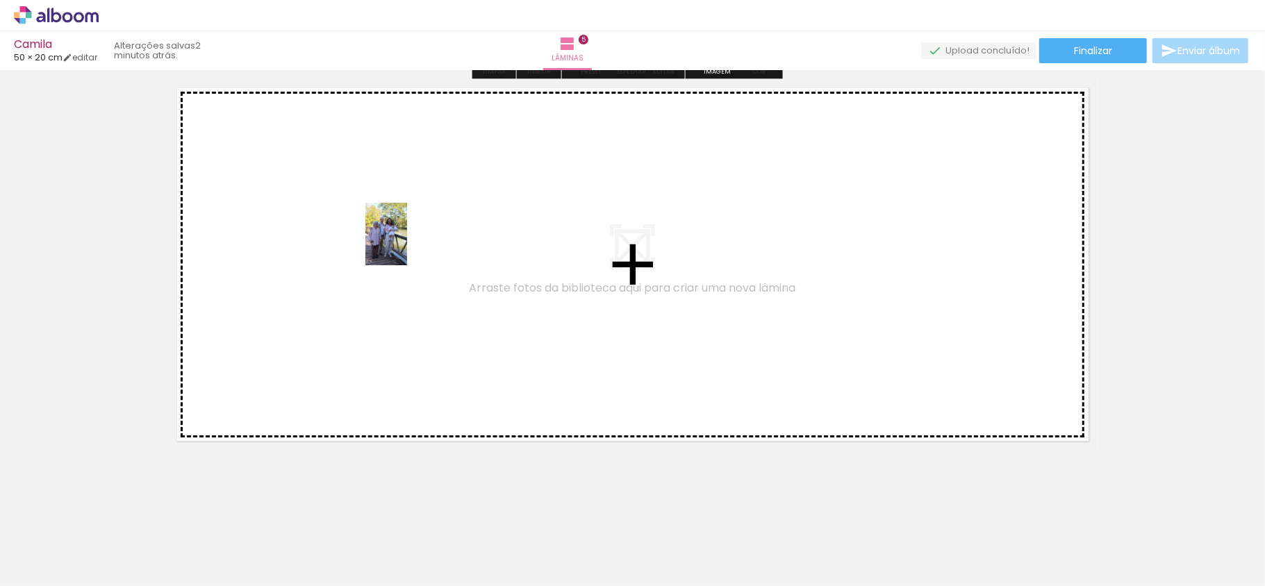
drag, startPoint x: 679, startPoint y: 547, endPoint x: 407, endPoint y: 244, distance: 406.7
click at [407, 244] on quentale-workspace at bounding box center [632, 293] width 1265 height 586
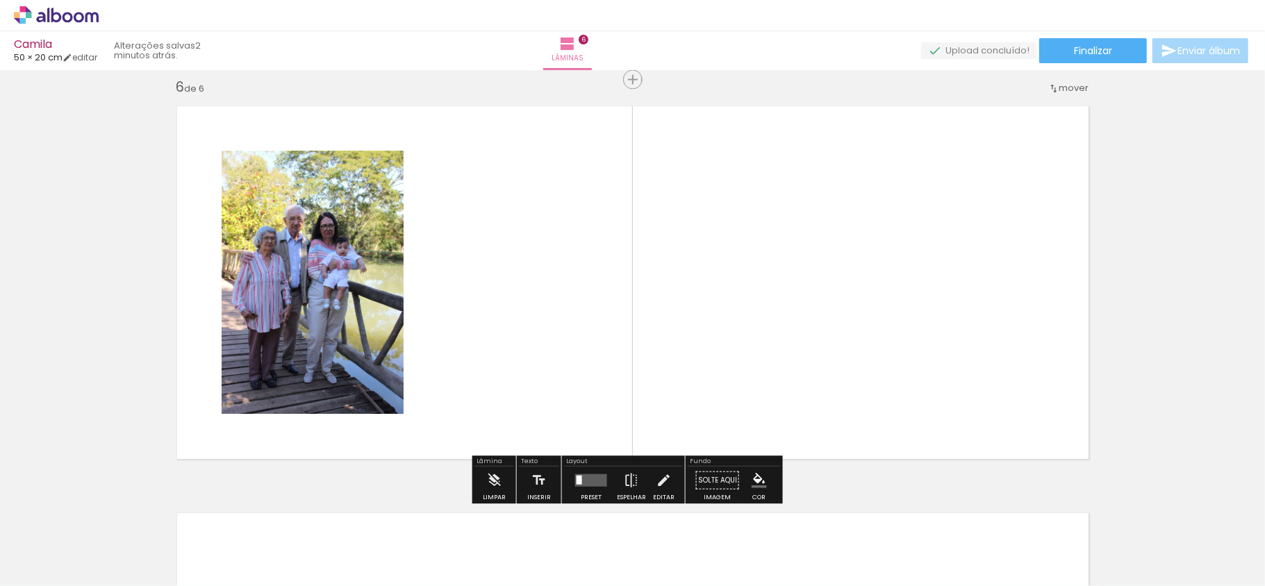
scroll to position [2046, 0]
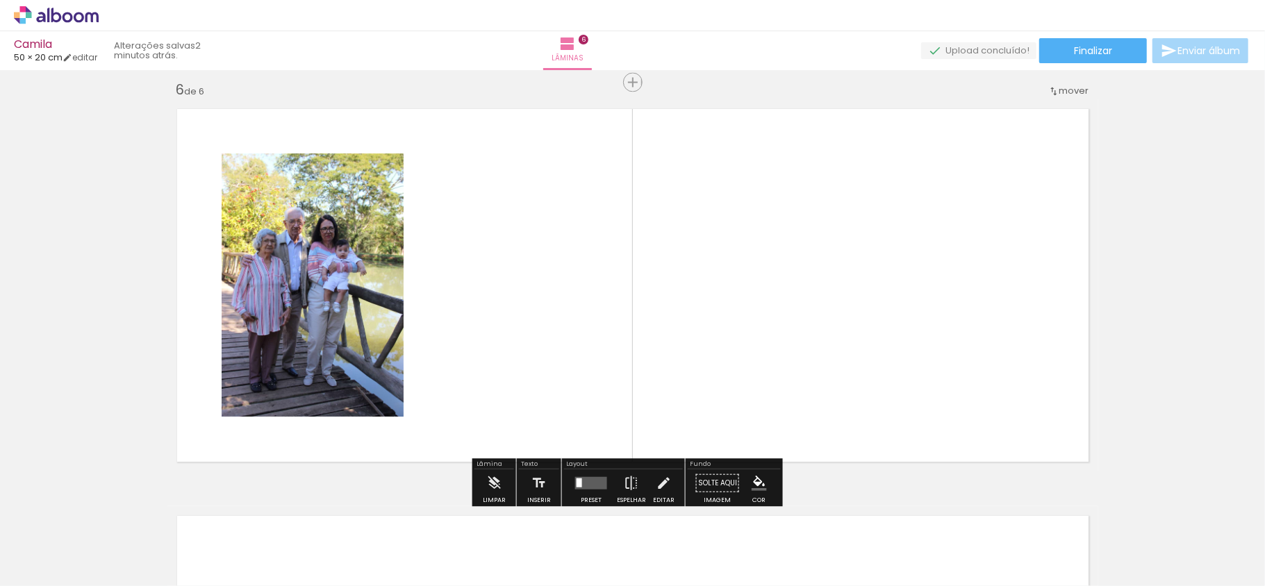
drag, startPoint x: 832, startPoint y: 545, endPoint x: 947, endPoint y: 407, distance: 180.0
click at [806, 290] on quentale-workspace at bounding box center [632, 293] width 1265 height 586
